Goal: Transaction & Acquisition: Subscribe to service/newsletter

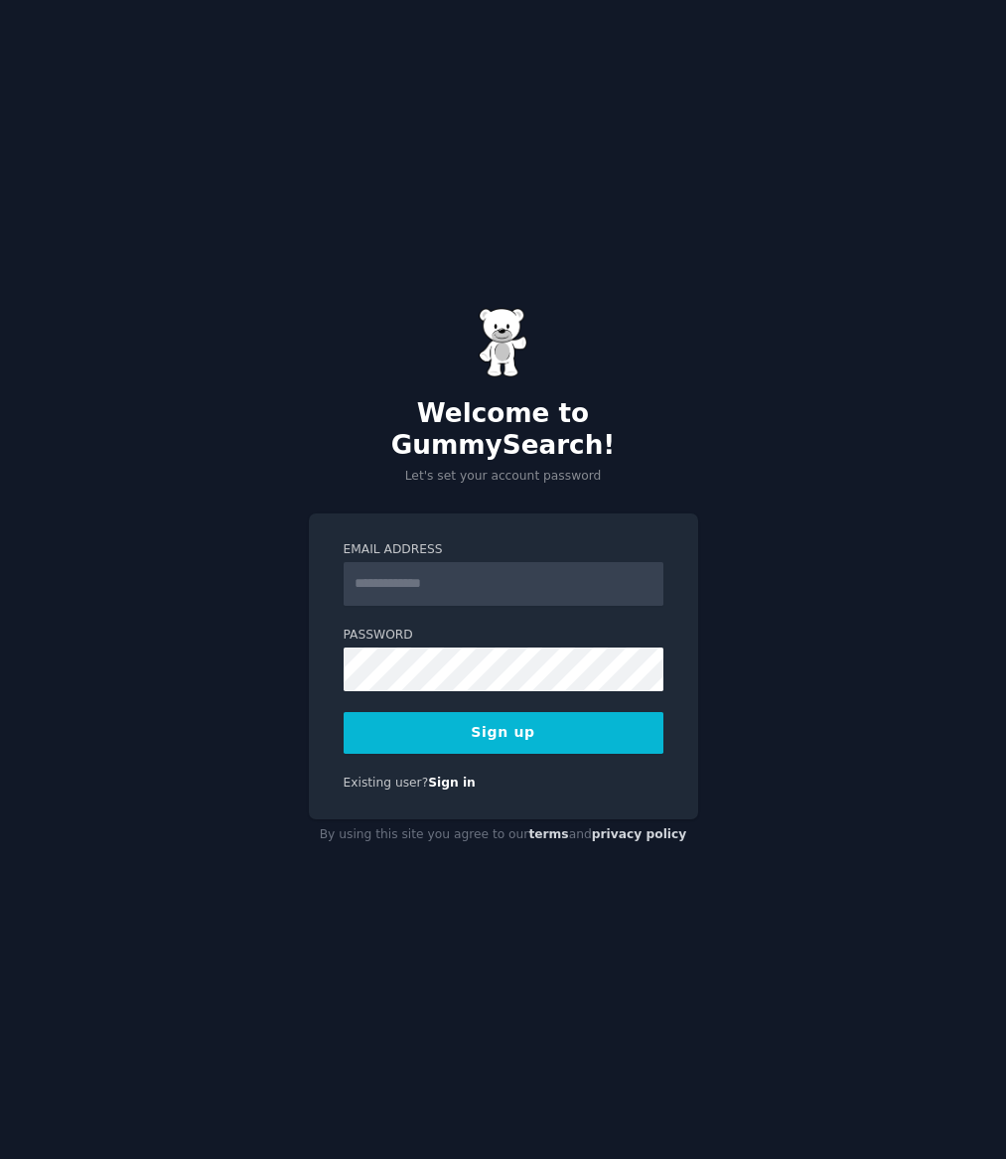
click at [431, 574] on input "Email Address" at bounding box center [504, 584] width 320 height 44
type input "**********"
click at [489, 718] on button "Sign up" at bounding box center [504, 733] width 320 height 42
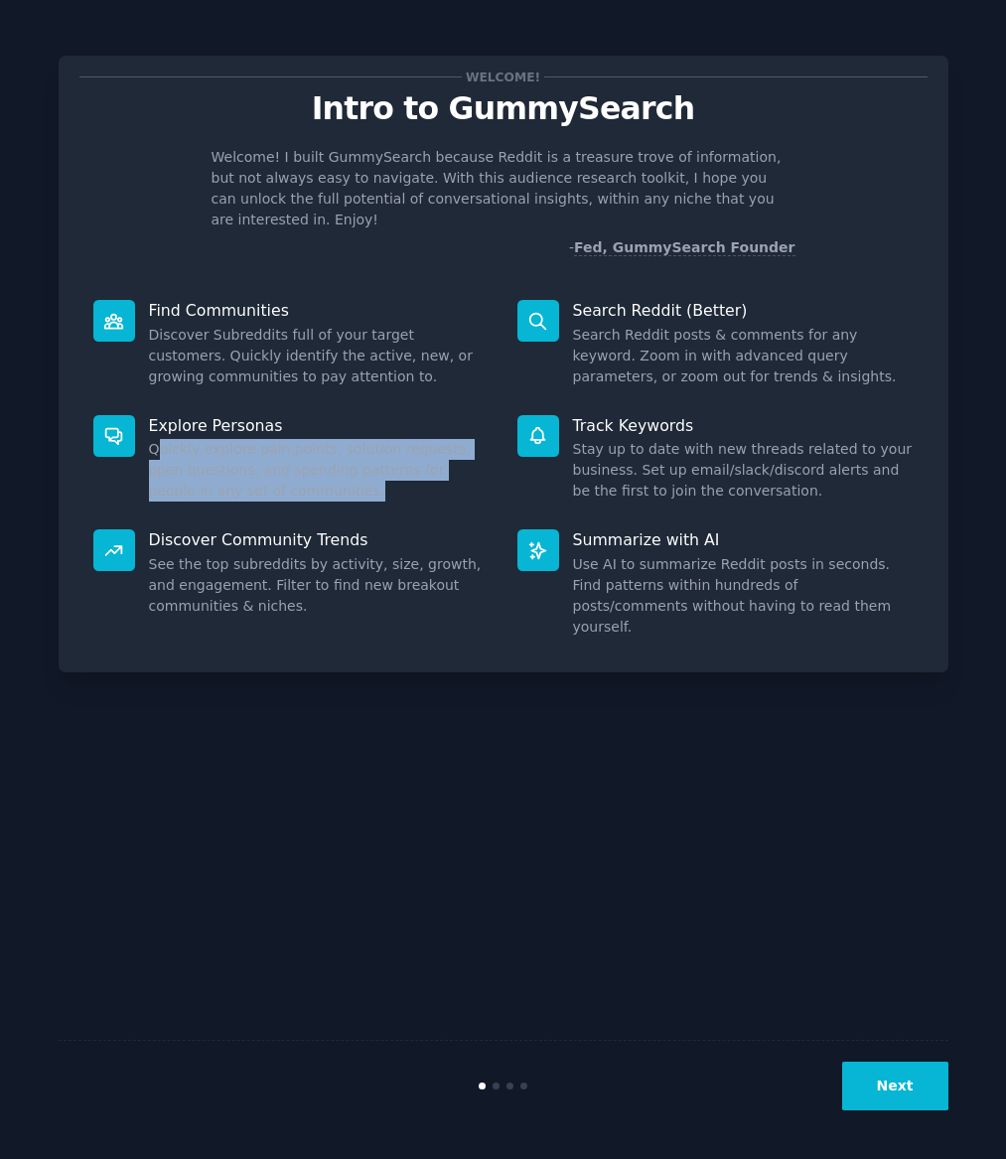
drag, startPoint x: 161, startPoint y: 433, endPoint x: 286, endPoint y: 469, distance: 130.2
click at [286, 469] on dd "Quickly explore pain points, solution requests, open questions, and spending pa…" at bounding box center [319, 470] width 341 height 63
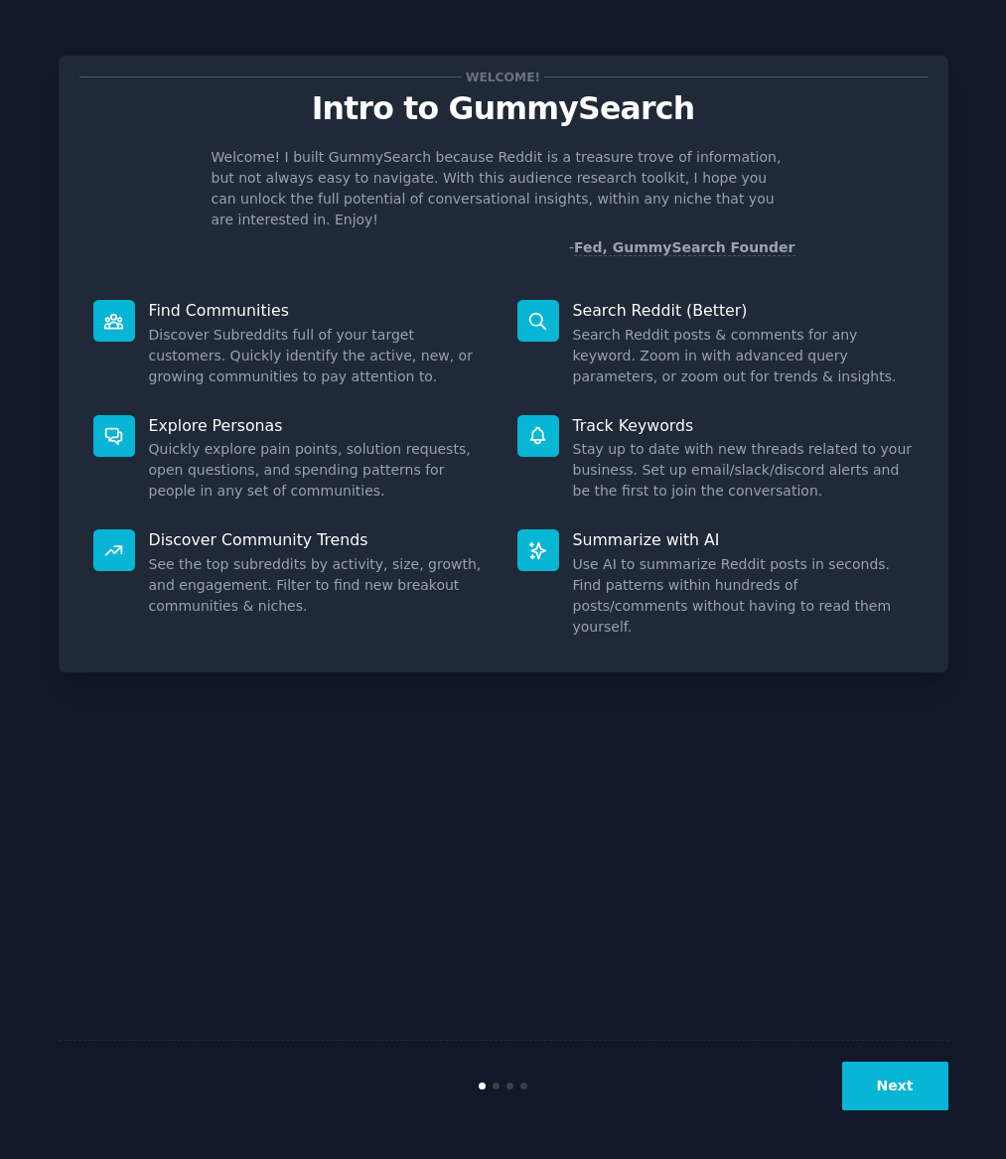
click at [287, 469] on dd "Quickly explore pain points, solution requests, open questions, and spending pa…" at bounding box center [319, 470] width 341 height 63
click at [889, 1095] on button "Next" at bounding box center [895, 1086] width 106 height 49
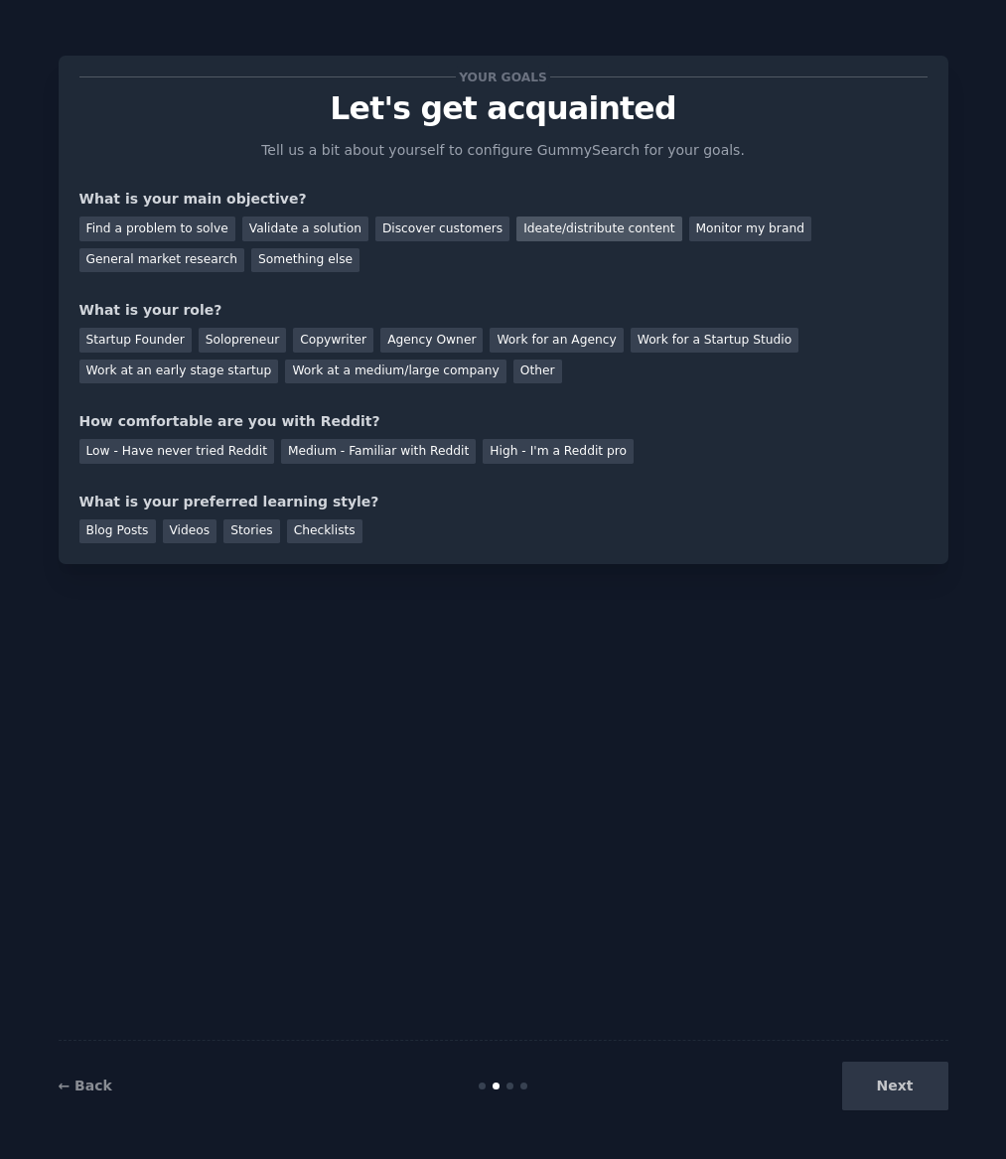
click at [562, 229] on div "Ideate/distribute content" at bounding box center [599, 229] width 165 height 25
click at [141, 336] on div "Startup Founder" at bounding box center [135, 340] width 112 height 25
click at [222, 344] on div "Solopreneur" at bounding box center [242, 340] width 87 height 25
click at [490, 329] on div "Work for an Agency" at bounding box center [556, 340] width 133 height 25
click at [436, 333] on div "Agency Owner" at bounding box center [431, 340] width 102 height 25
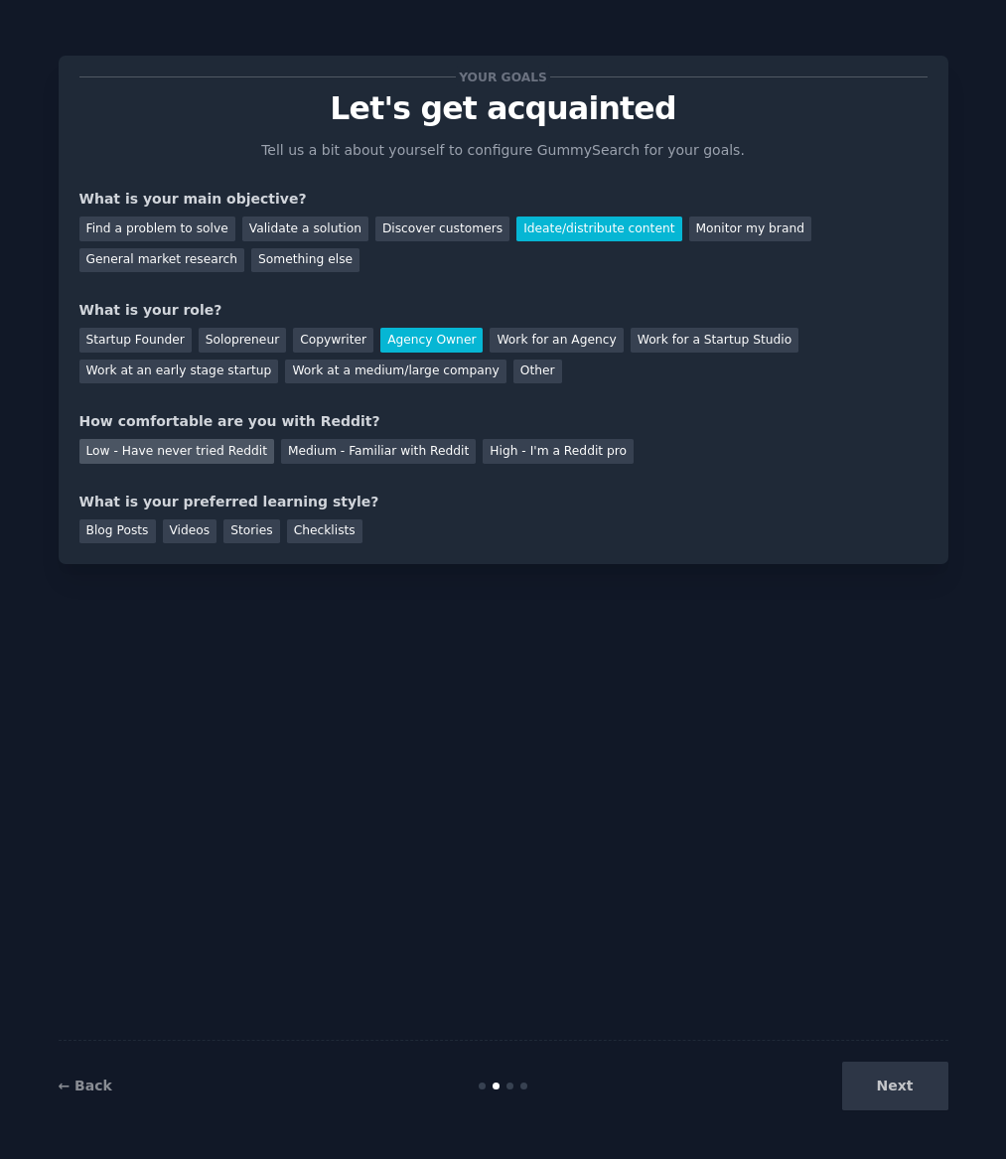
click at [122, 450] on div "Low - Have never tried Reddit" at bounding box center [176, 451] width 195 height 25
click at [134, 531] on div "Blog Posts" at bounding box center [117, 531] width 76 height 25
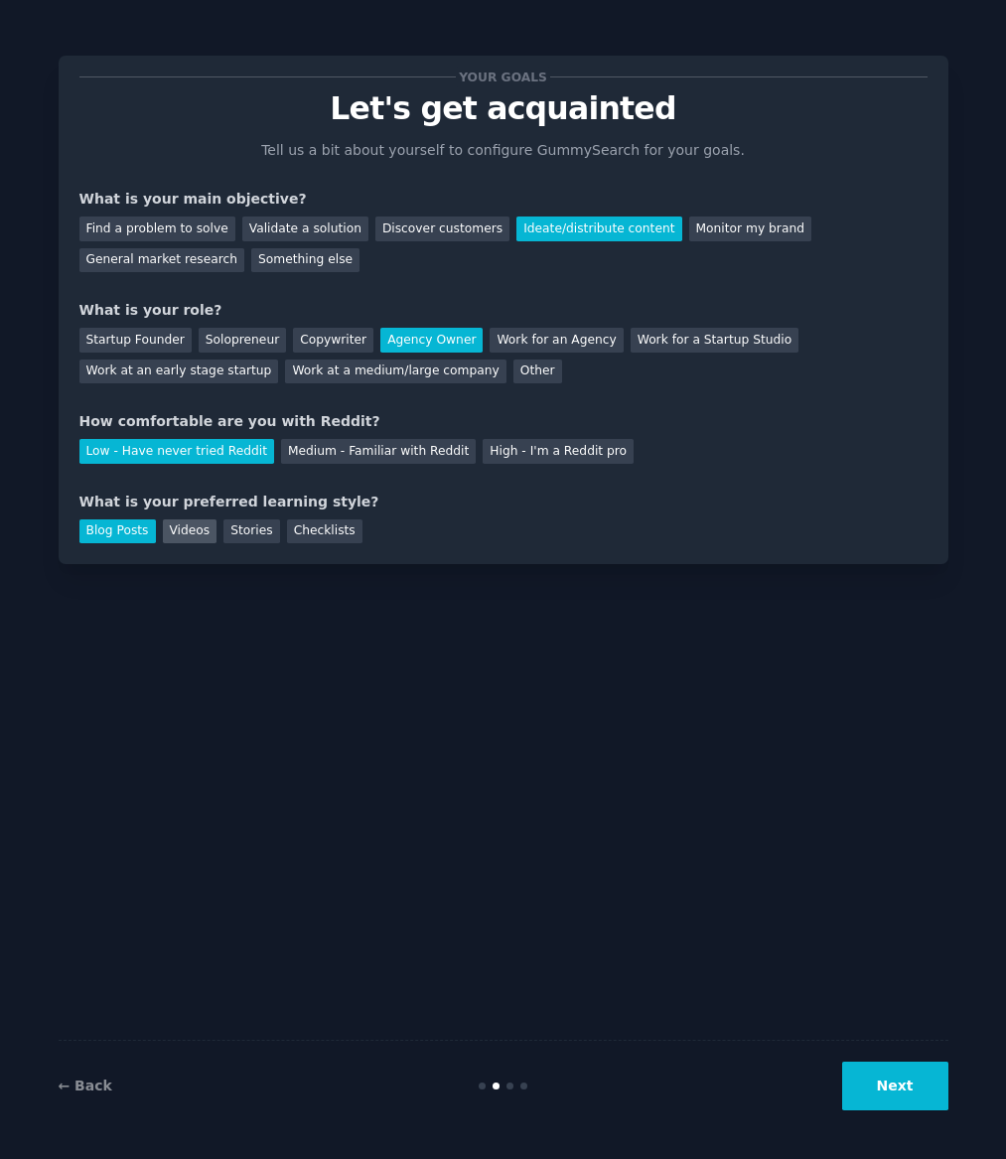
click at [192, 532] on div "Videos" at bounding box center [190, 531] width 55 height 25
drag, startPoint x: 235, startPoint y: 531, endPoint x: 309, endPoint y: 532, distance: 73.5
click at [235, 531] on div "Stories" at bounding box center [251, 531] width 56 height 25
click at [309, 532] on div "Checklists" at bounding box center [324, 531] width 75 height 25
click at [902, 1078] on button "Next" at bounding box center [895, 1086] width 106 height 49
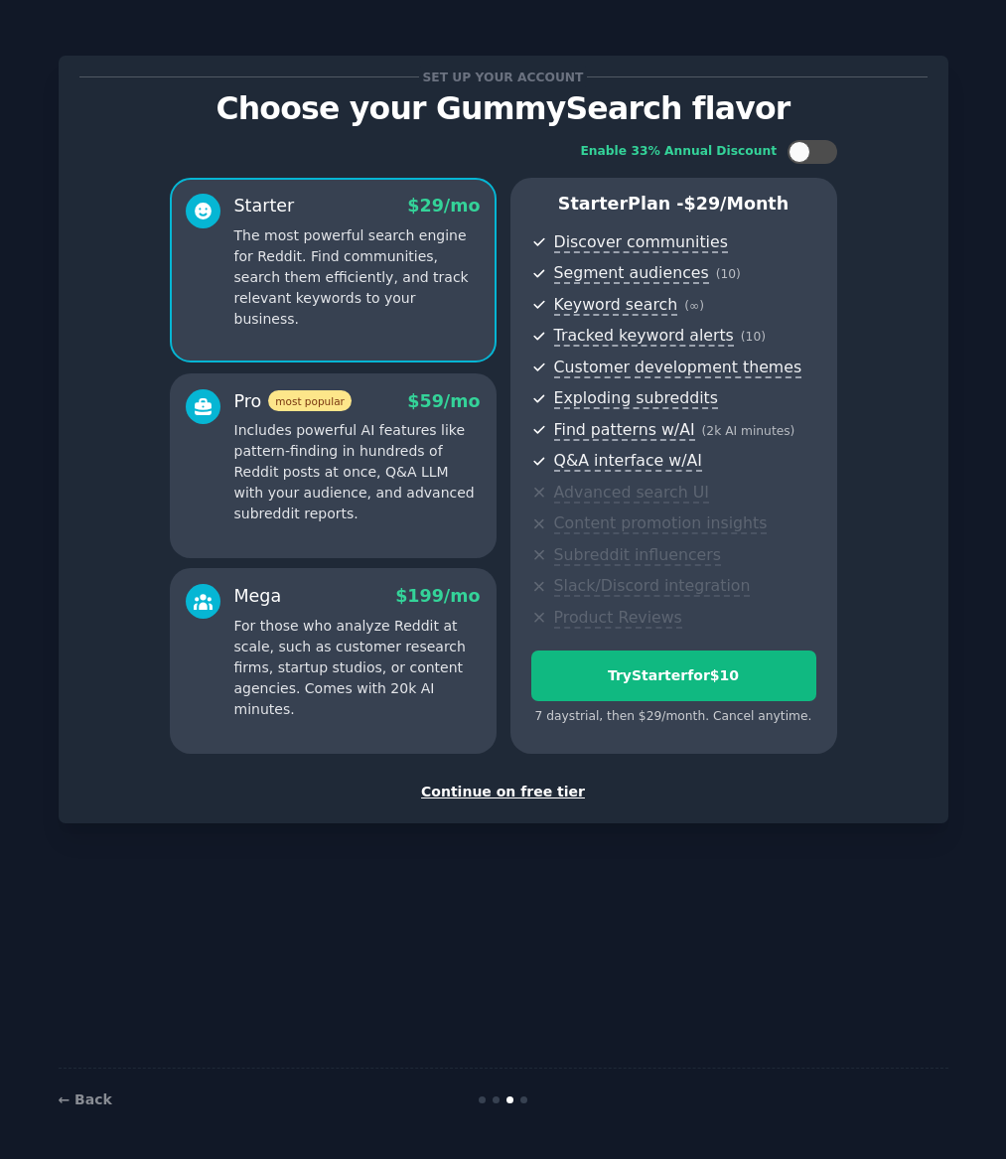
click at [522, 794] on div "Continue on free tier" at bounding box center [503, 792] width 848 height 21
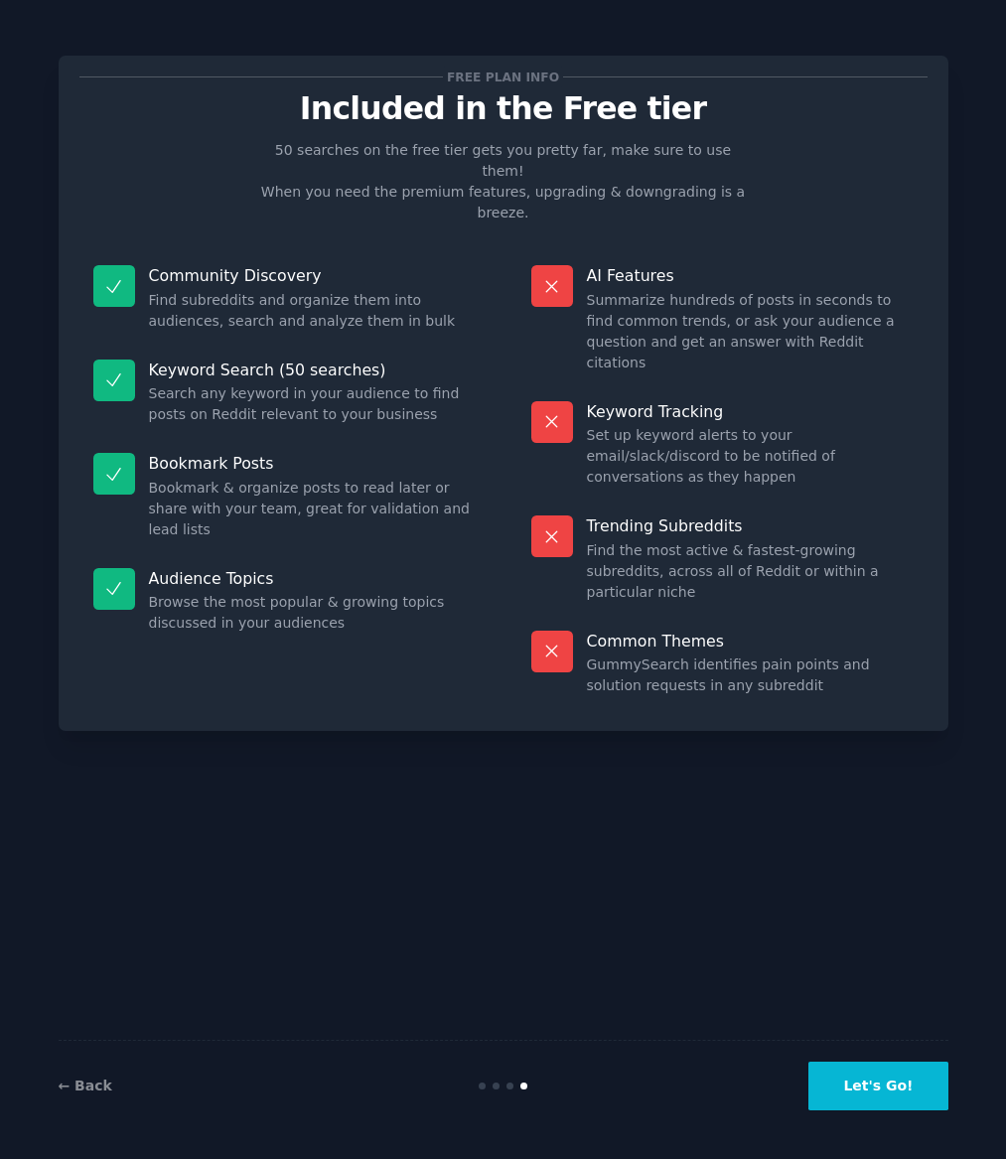
click at [877, 1090] on button "Let's Go!" at bounding box center [878, 1086] width 139 height 49
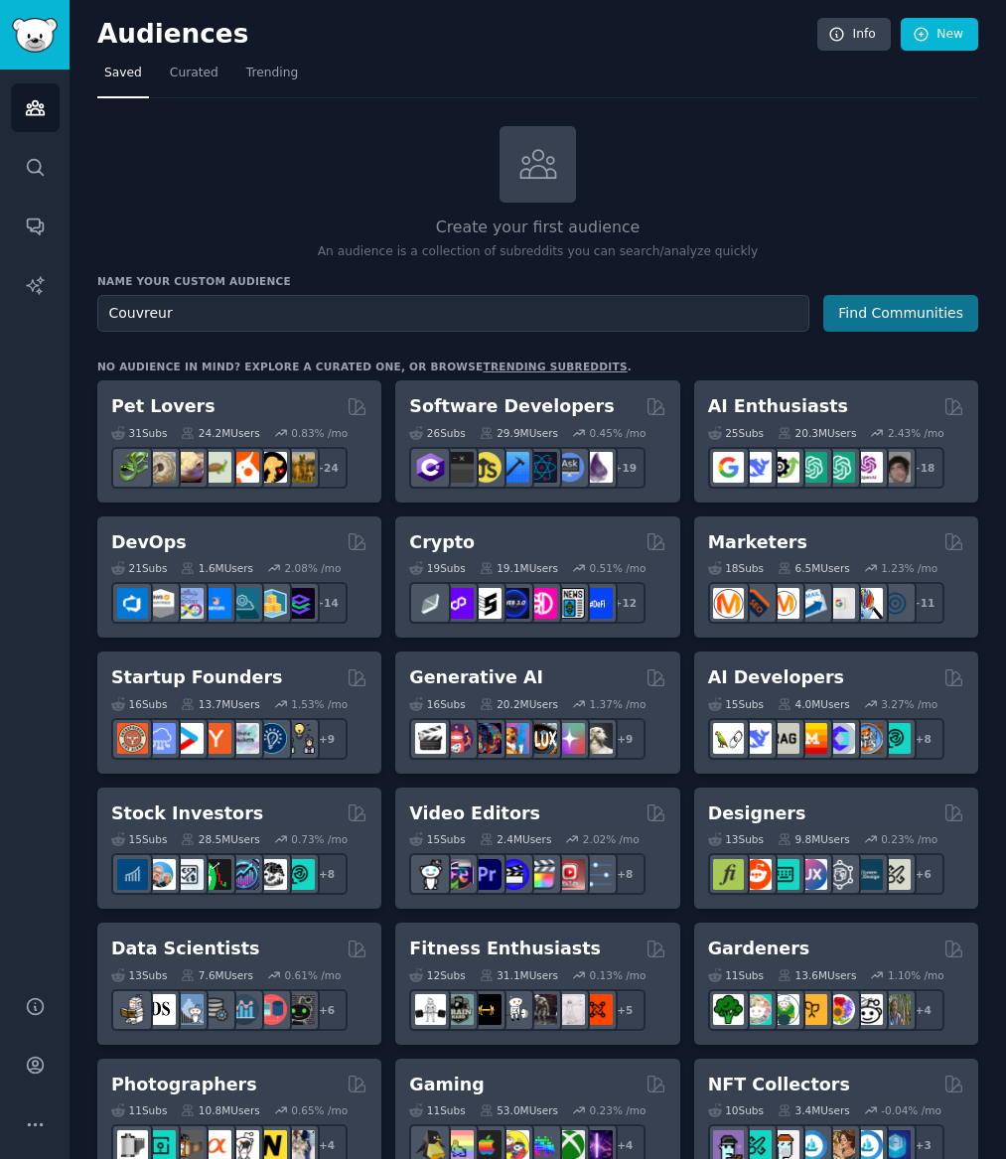
type input "Couvreur"
click at [904, 321] on button "Find Communities" at bounding box center [900, 313] width 155 height 37
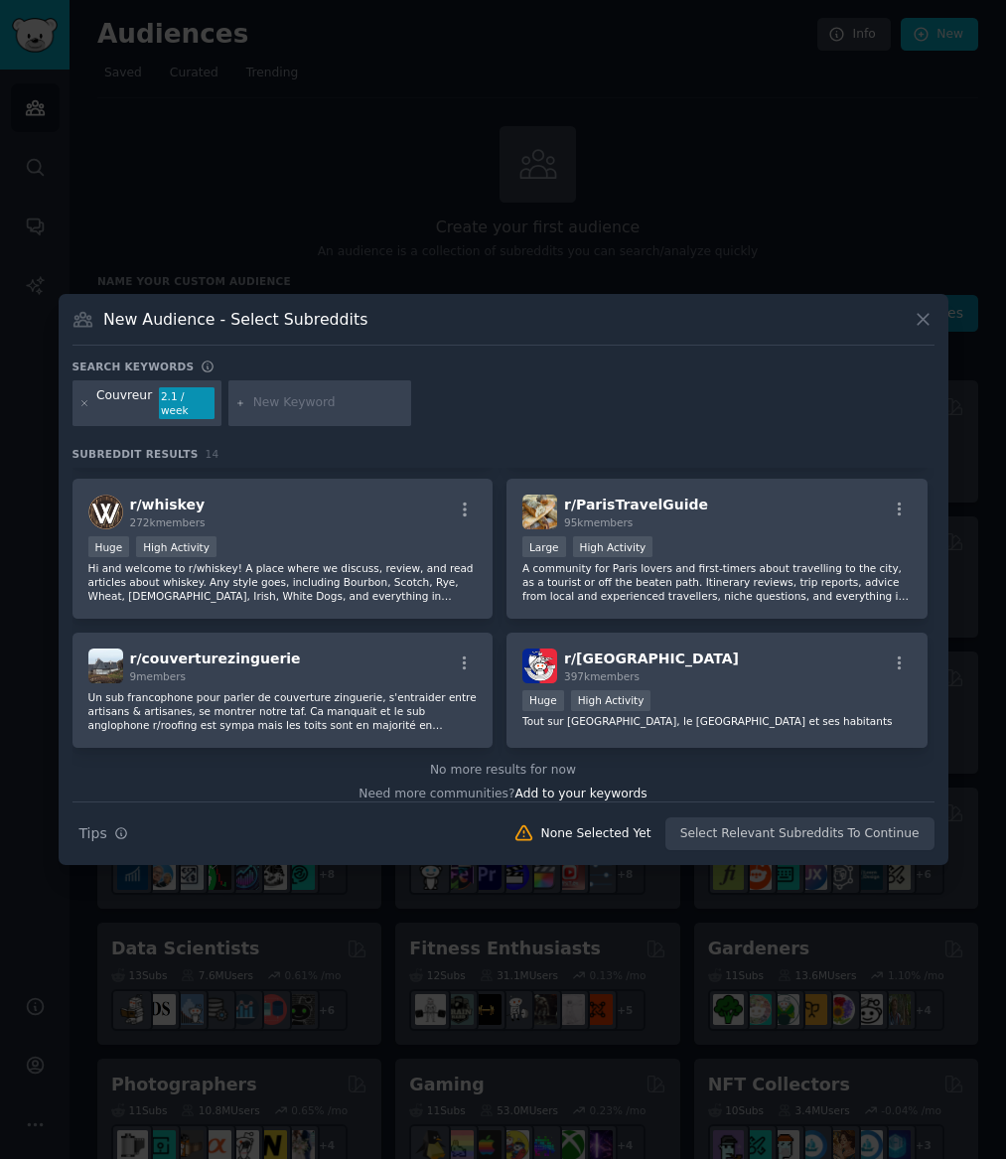
scroll to position [732, 0]
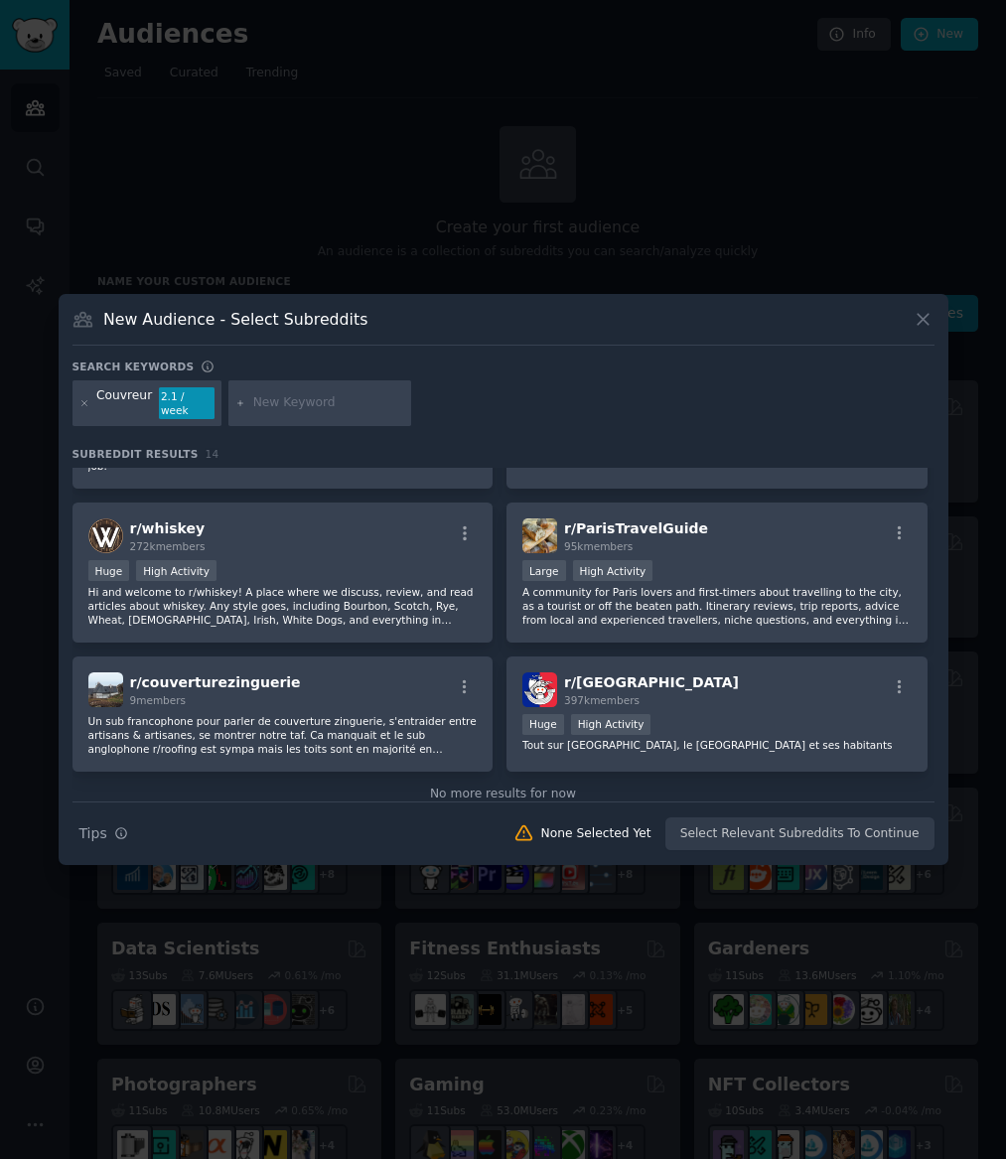
click at [254, 404] on input "text" at bounding box center [328, 403] width 151 height 18
type input "couverture"
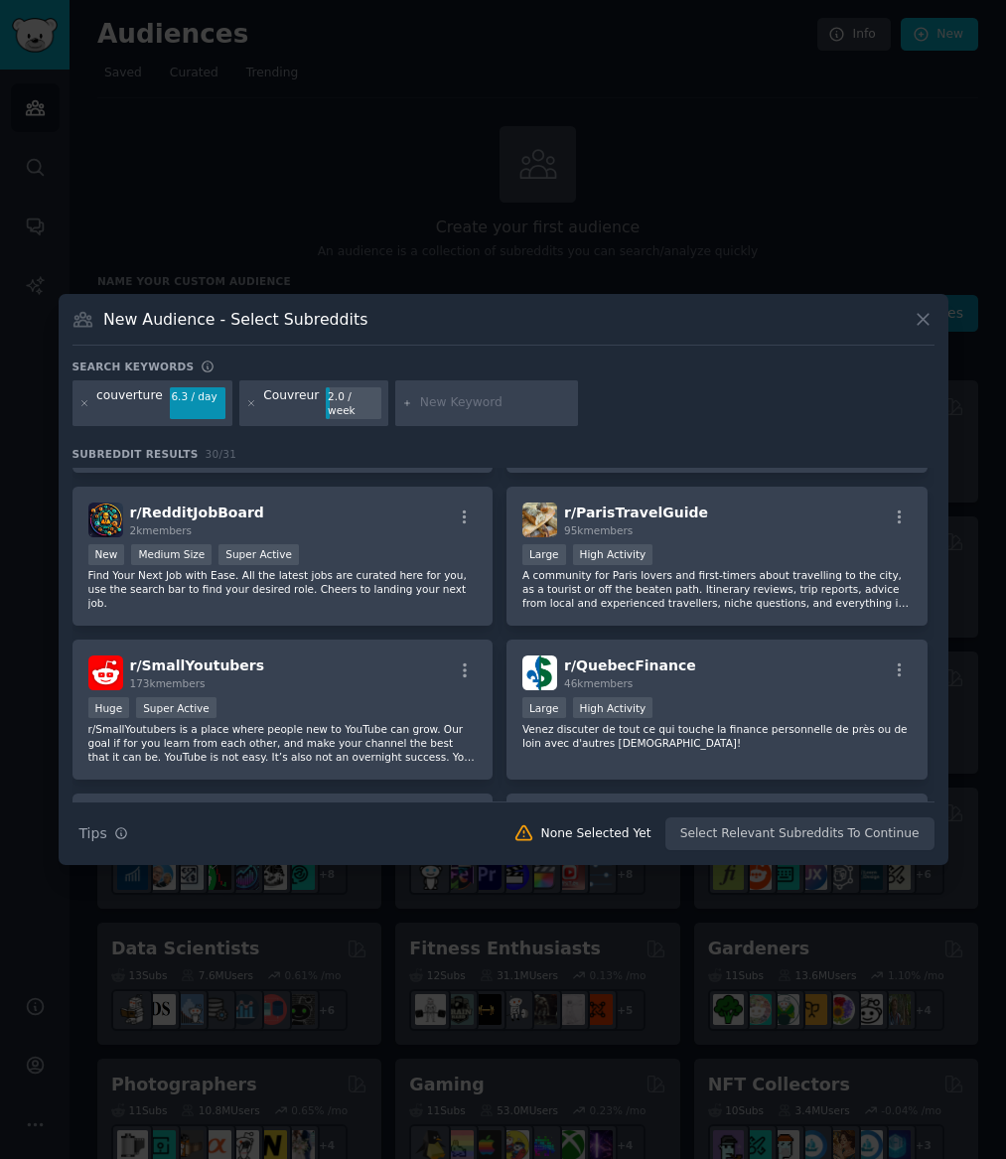
scroll to position [1290, 0]
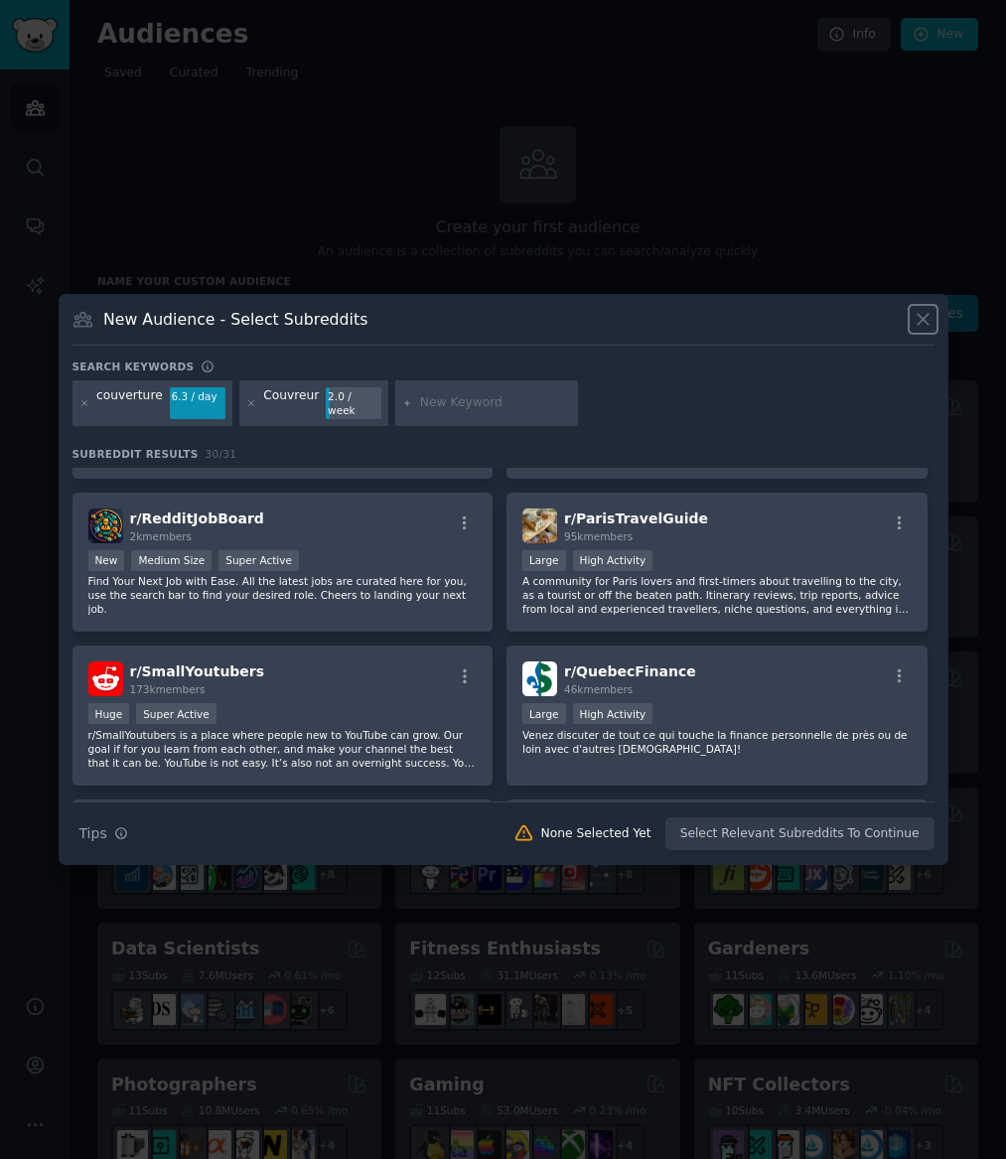
click at [918, 330] on icon at bounding box center [923, 319] width 21 height 21
